Goal: Transaction & Acquisition: Purchase product/service

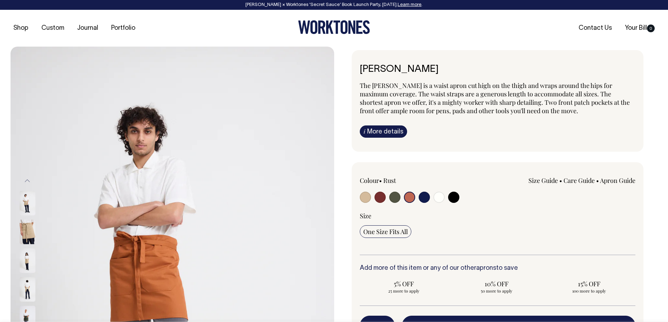
click at [382, 194] on input "radio" at bounding box center [379, 197] width 11 height 11
radio input "true"
select select "Burgundy"
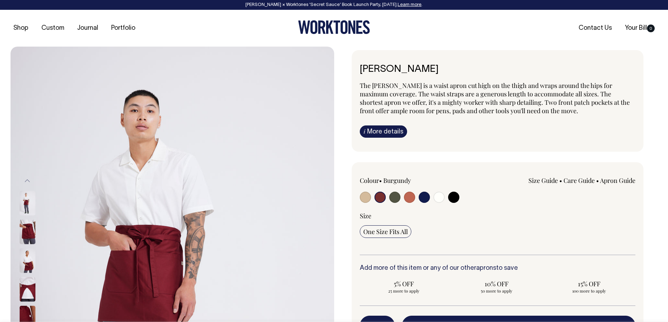
click at [414, 197] on input "radio" at bounding box center [409, 197] width 11 height 11
radio input "true"
select select "Rust"
